Goal: Task Accomplishment & Management: Use online tool/utility

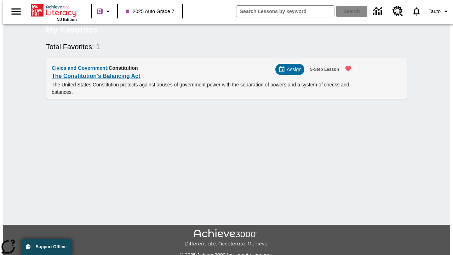
click at [293, 73] on span "Assign" at bounding box center [294, 69] width 15 height 7
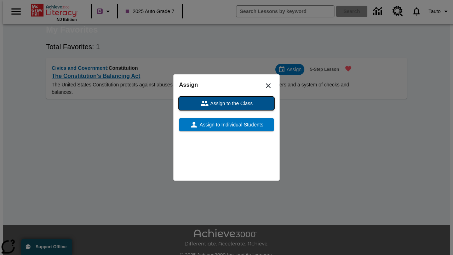
click at [227, 103] on span "Assign to the Class" at bounding box center [231, 103] width 44 height 7
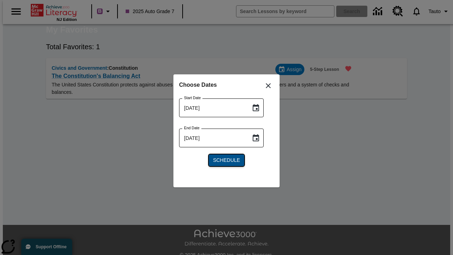
click at [227, 160] on span "Schedule" at bounding box center [226, 160] width 27 height 7
